Goal: Information Seeking & Learning: Learn about a topic

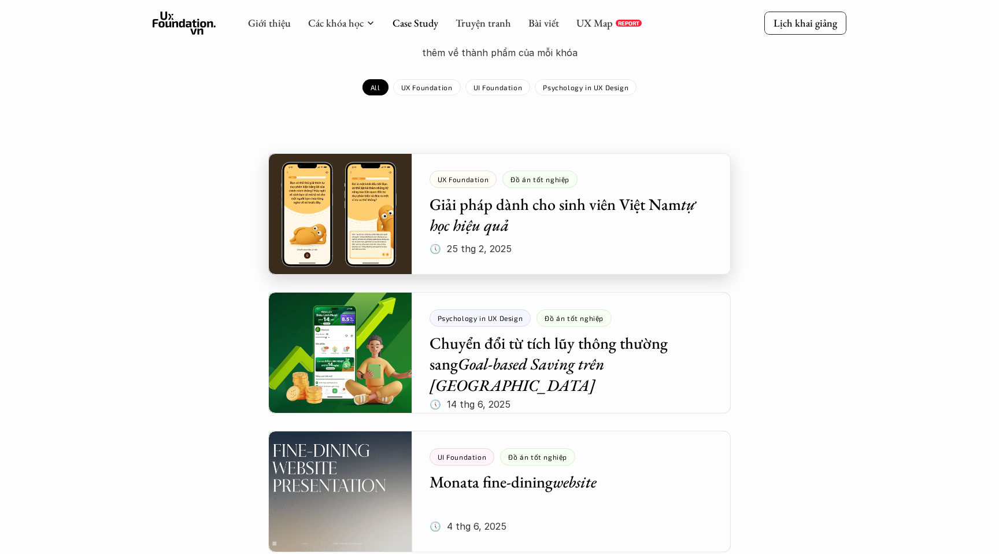
scroll to position [114, 0]
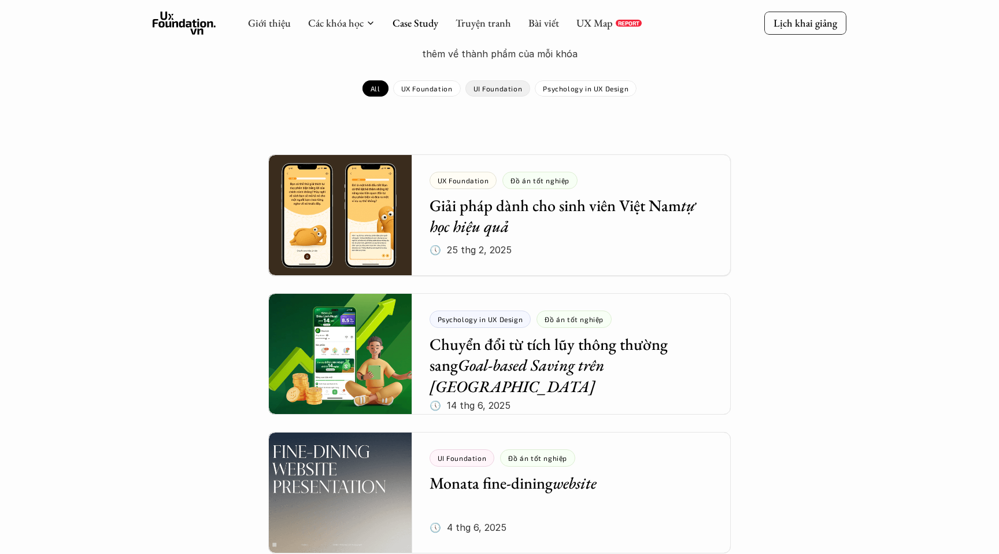
click at [490, 89] on p "UI Foundation" at bounding box center [497, 88] width 49 height 8
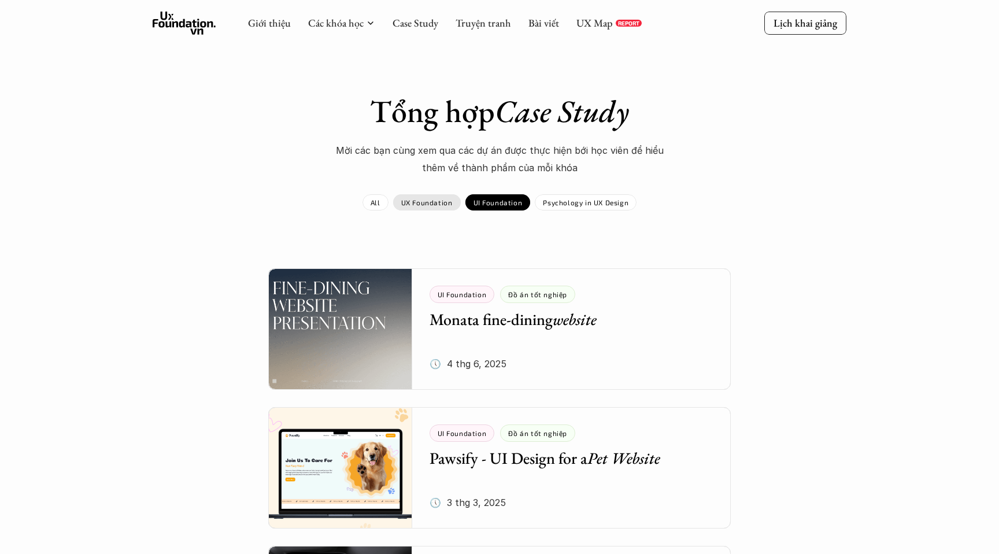
click at [425, 202] on p "UX Foundation" at bounding box center [426, 202] width 51 height 8
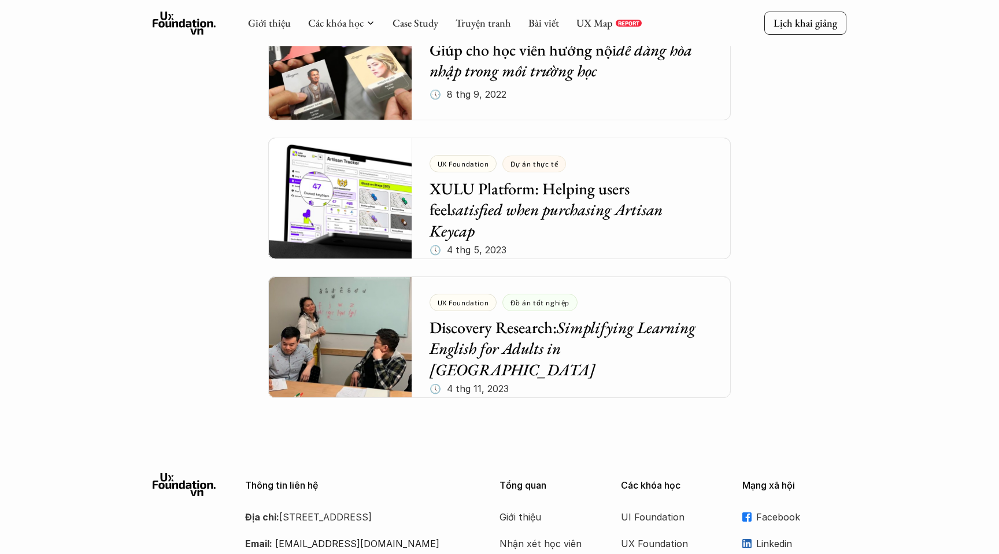
scroll to position [2618, 0]
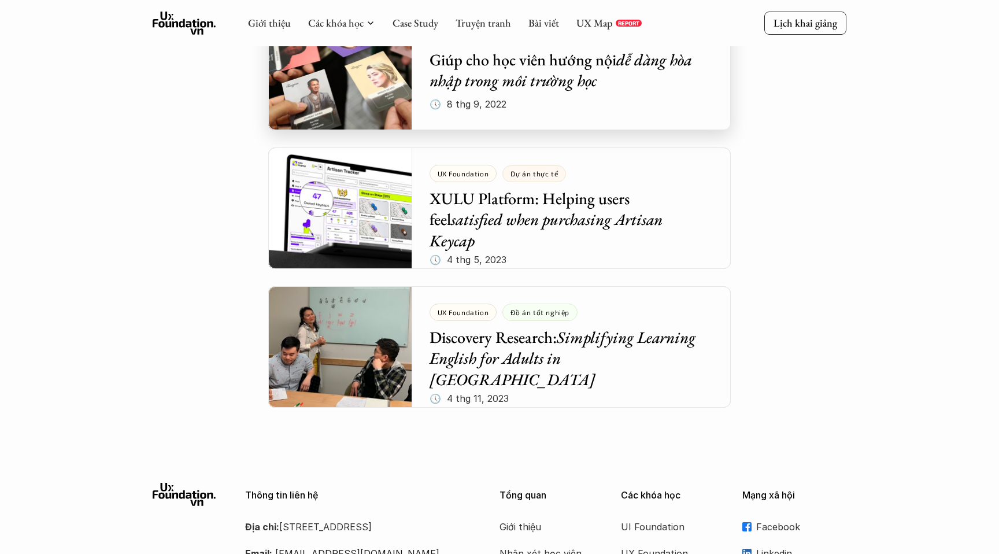
click at [583, 89] on div at bounding box center [499, 69] width 462 height 121
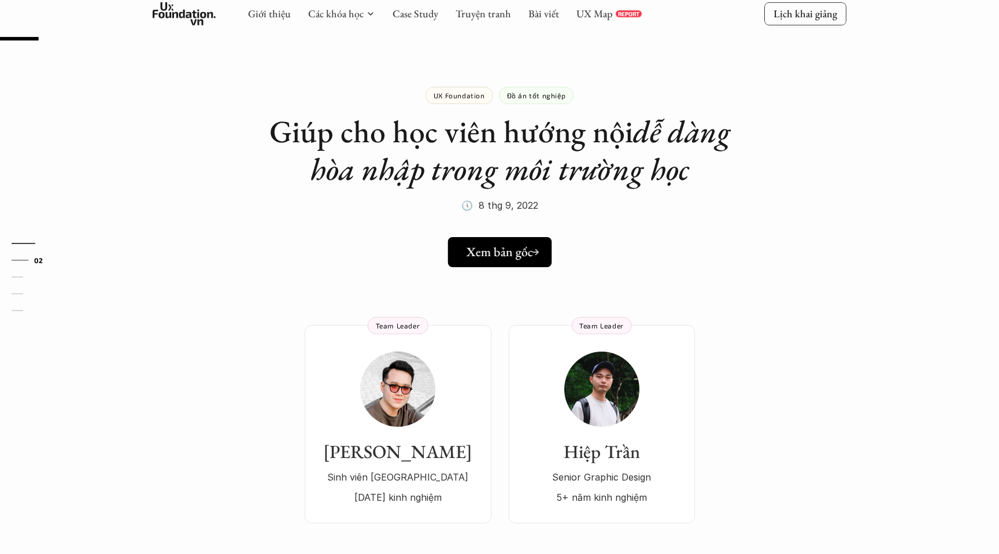
scroll to position [50, 0]
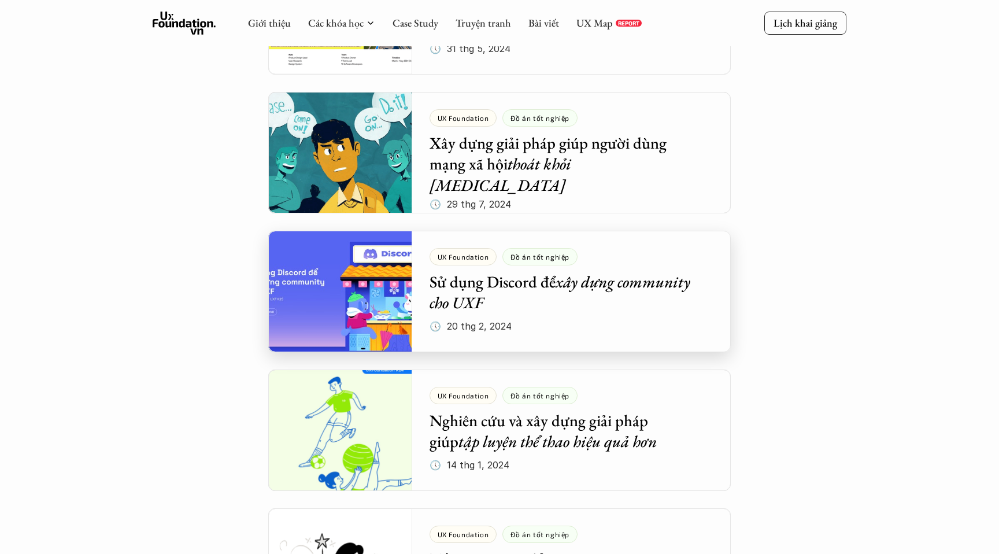
scroll to position [588, 0]
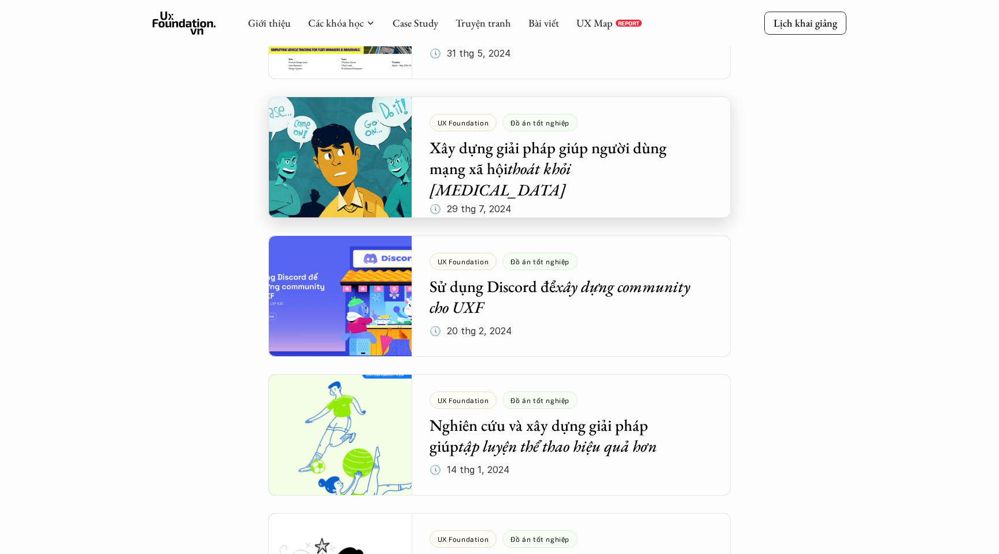
click at [495, 161] on div at bounding box center [499, 157] width 462 height 121
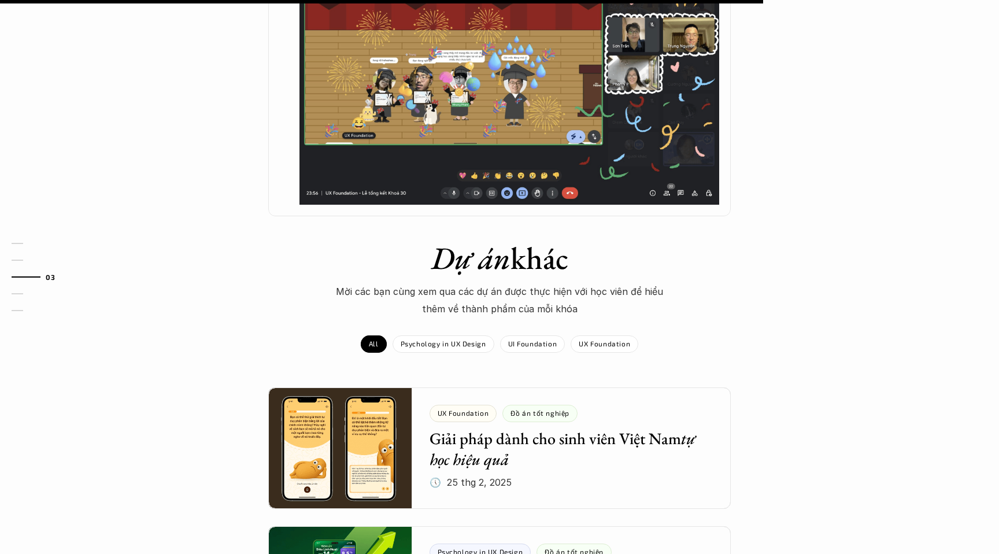
scroll to position [996, 0]
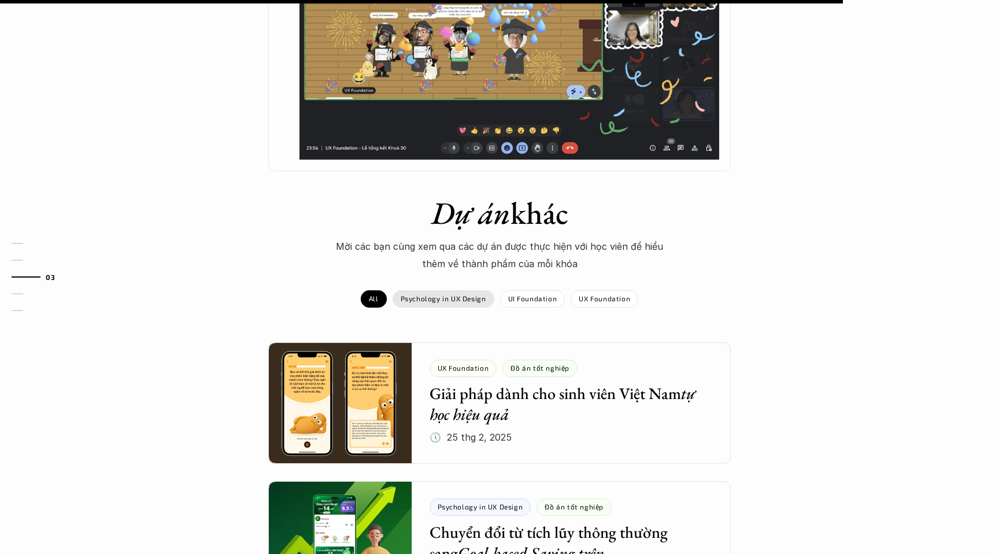
click at [460, 290] on div "Psychology in UX Design" at bounding box center [444, 298] width 102 height 17
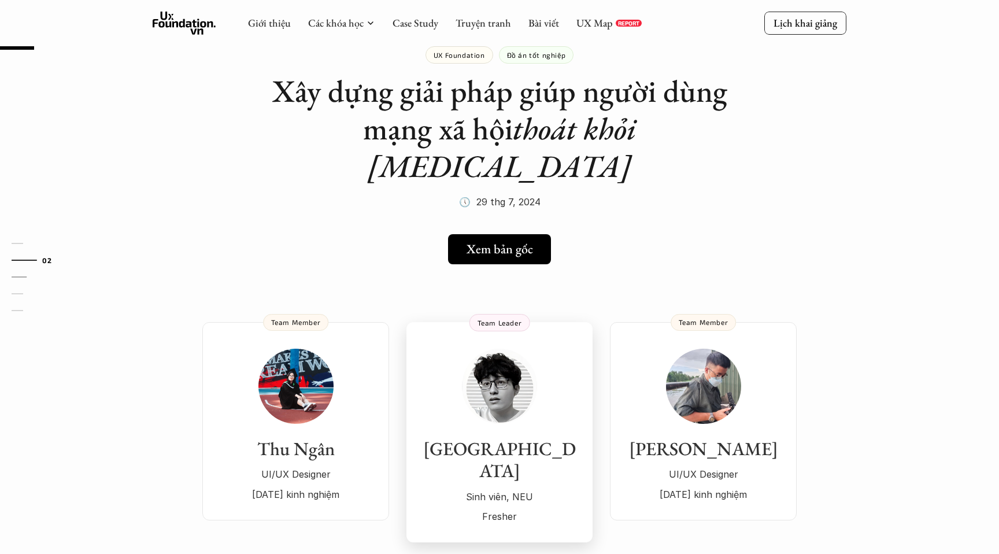
scroll to position [39, 0]
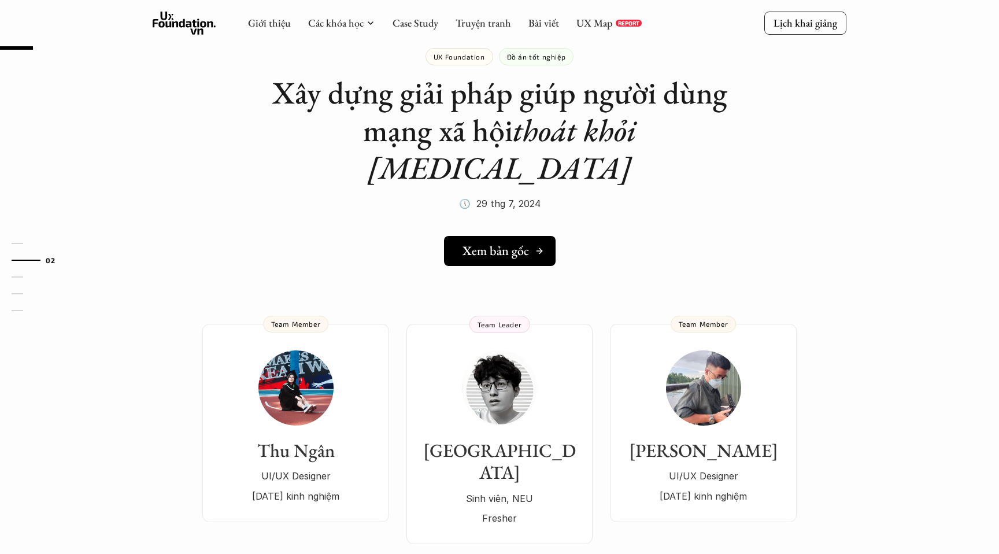
click at [475, 243] on h5 "Xem bản gốc" at bounding box center [495, 250] width 66 height 15
